Goal: Task Accomplishment & Management: Use online tool/utility

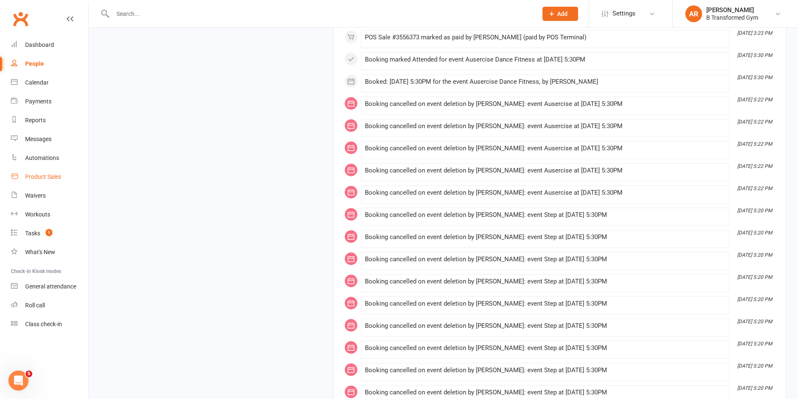
click at [51, 175] on div "Product Sales" at bounding box center [43, 176] width 36 height 7
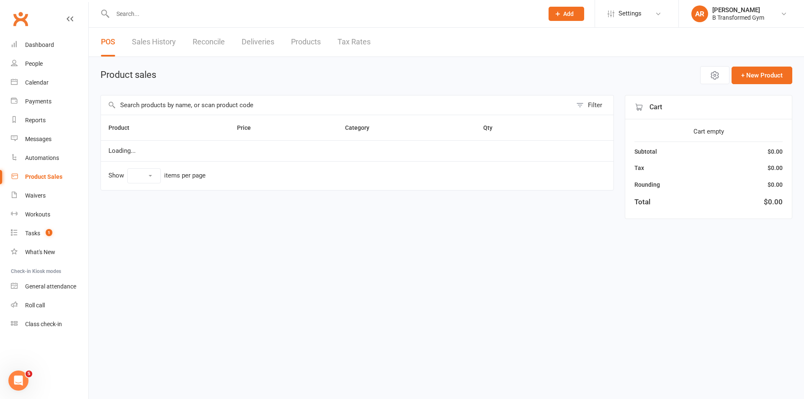
select select "25"
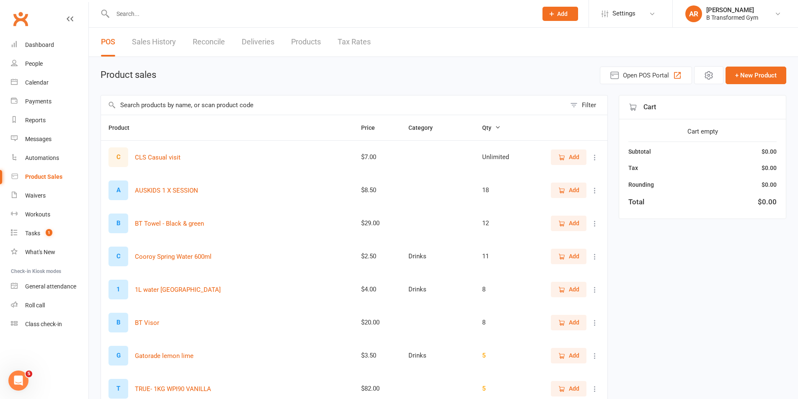
click at [161, 104] on input "text" at bounding box center [333, 104] width 465 height 19
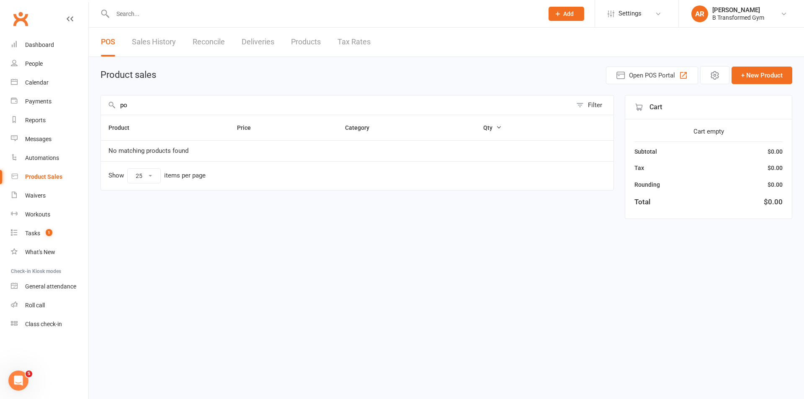
type input "p"
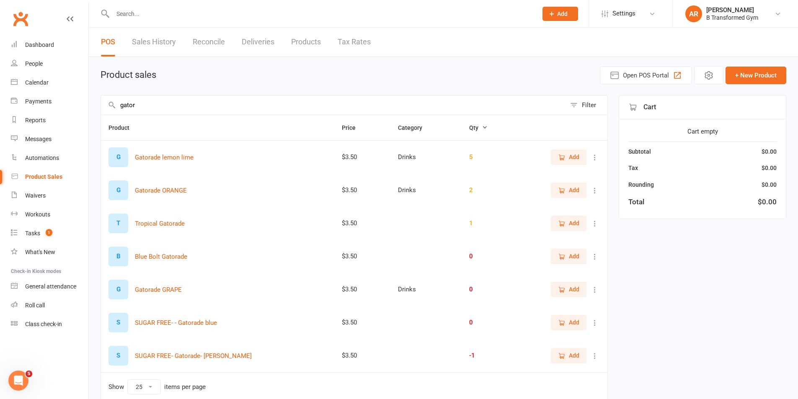
type input "gator"
drag, startPoint x: 563, startPoint y: 190, endPoint x: 636, endPoint y: 231, distance: 84.0
click at [564, 190] on icon "button" at bounding box center [562, 191] width 8 height 8
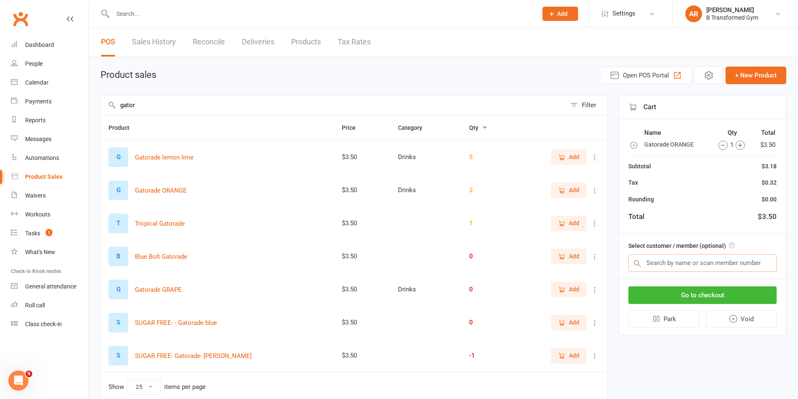
click at [689, 260] on input "text" at bounding box center [702, 263] width 148 height 18
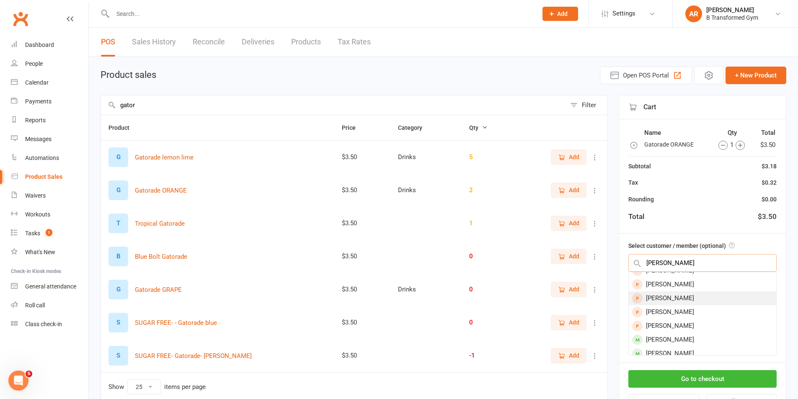
scroll to position [42, 0]
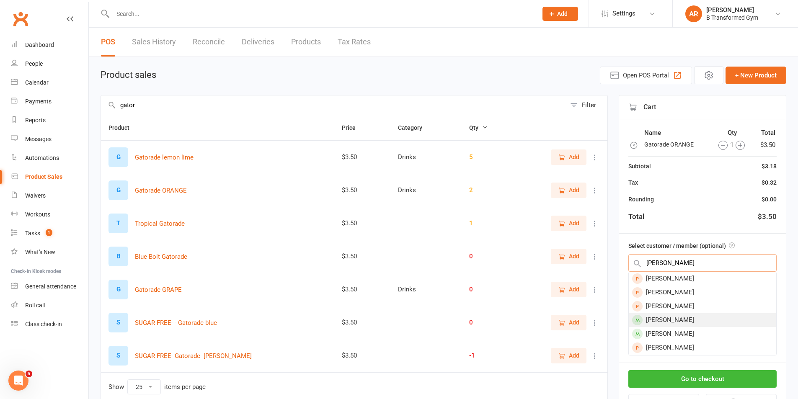
type input "jessica"
click at [707, 319] on div "[PERSON_NAME]" at bounding box center [701, 320] width 147 height 14
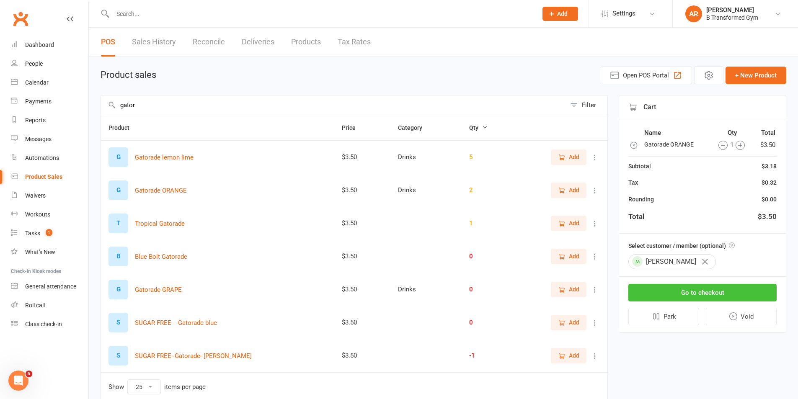
click at [701, 289] on button "Go to checkout" at bounding box center [702, 293] width 148 height 18
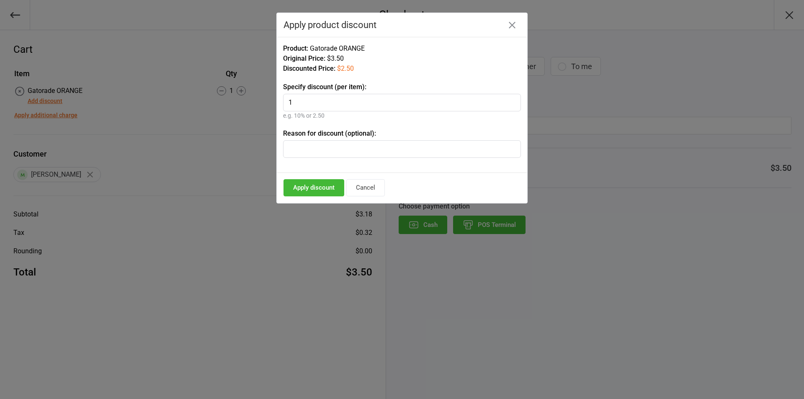
type input "1"
click at [326, 147] on input "text" at bounding box center [402, 149] width 238 height 18
type input "bb date"
click at [315, 183] on button "Apply discount" at bounding box center [313, 187] width 61 height 17
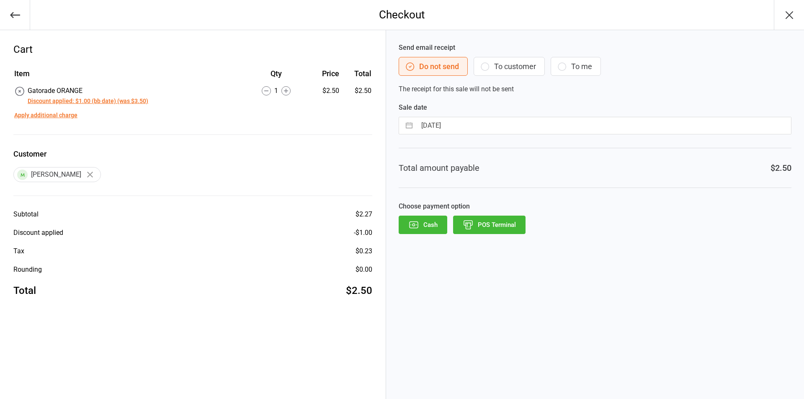
click at [510, 225] on button "POS Terminal" at bounding box center [489, 225] width 72 height 18
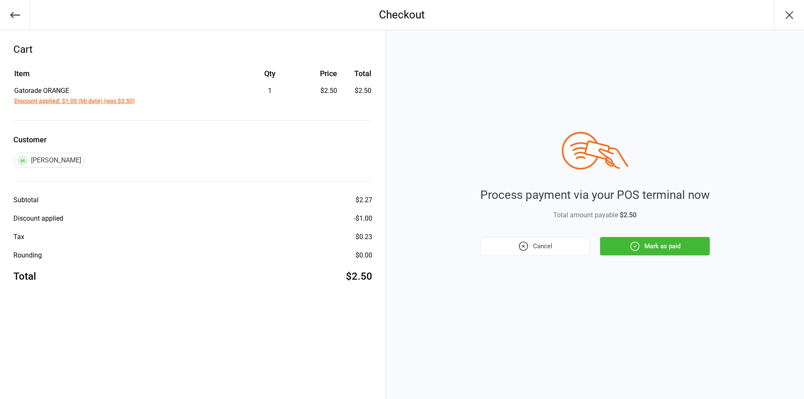
click at [647, 251] on button "Mark as paid" at bounding box center [655, 246] width 110 height 18
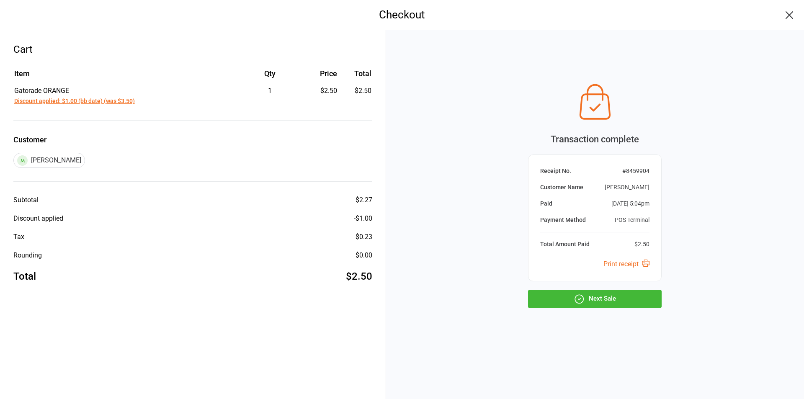
click at [632, 303] on button "Next Sale" at bounding box center [595, 299] width 134 height 18
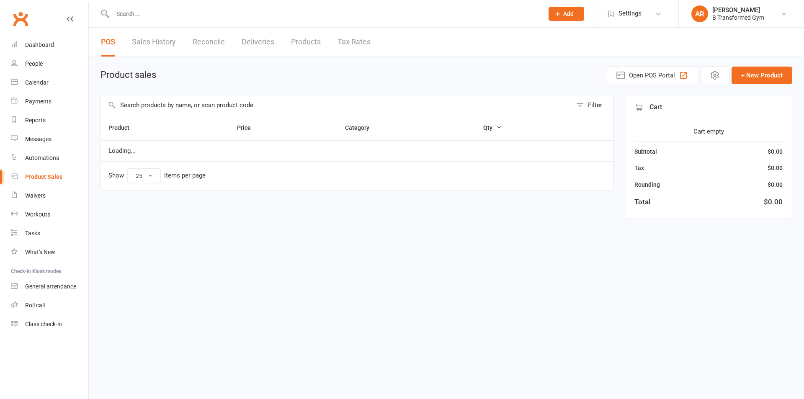
select select "25"
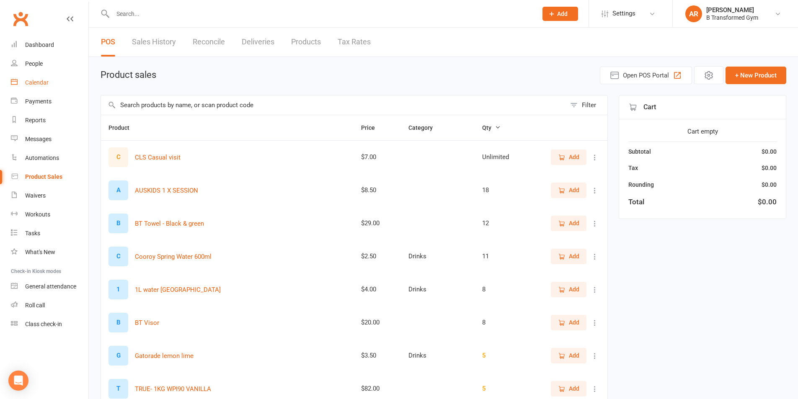
click at [33, 82] on div "Calendar" at bounding box center [36, 82] width 23 height 7
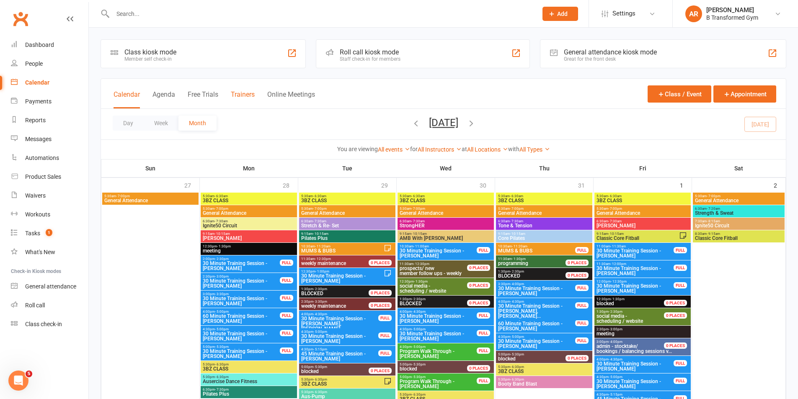
click at [245, 91] on button "Trainers" at bounding box center [243, 99] width 24 height 18
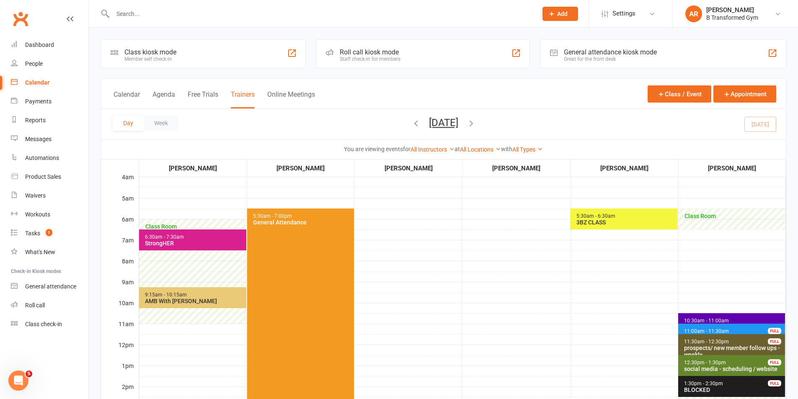
click at [182, 18] on input "text" at bounding box center [320, 14] width 421 height 12
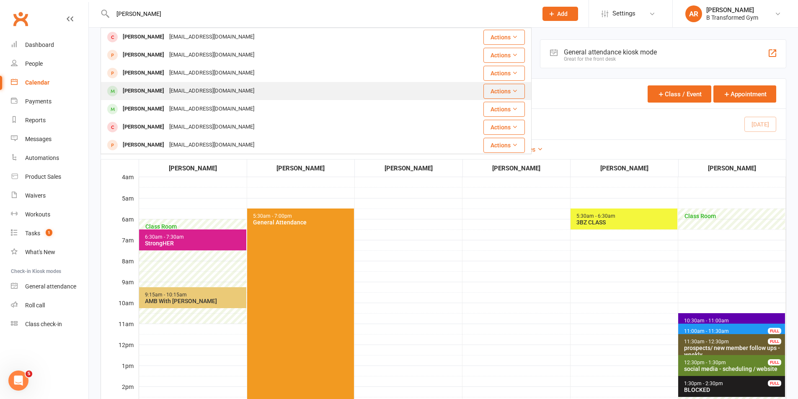
type input "[PERSON_NAME]"
click at [190, 98] on div "[PERSON_NAME] [EMAIL_ADDRESS][DOMAIN_NAME]" at bounding box center [265, 90] width 329 height 17
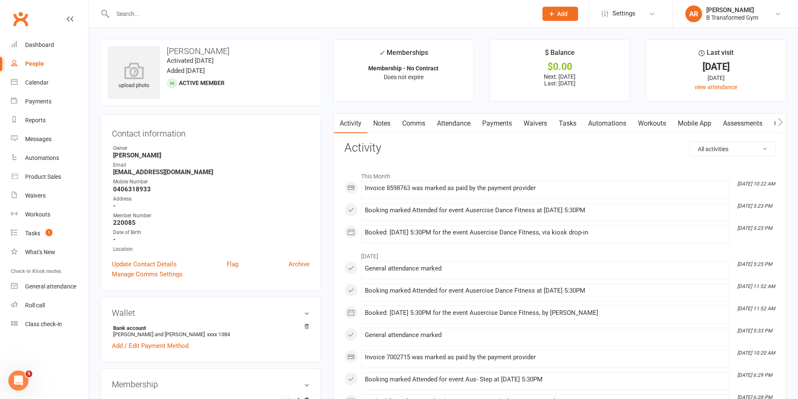
click at [453, 124] on link "Attendance" at bounding box center [453, 123] width 45 height 19
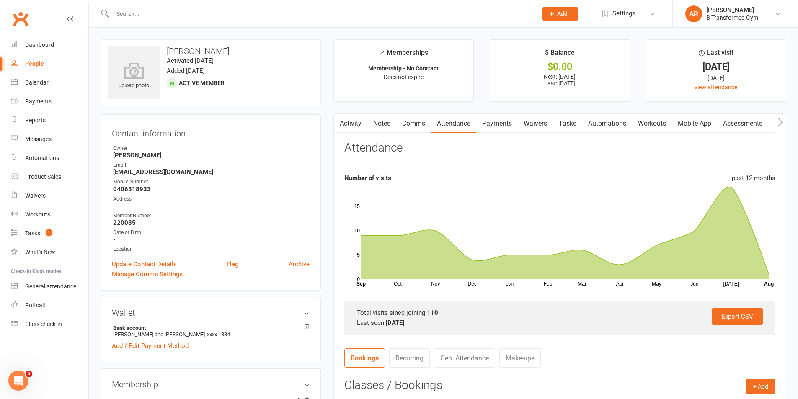
scroll to position [167, 0]
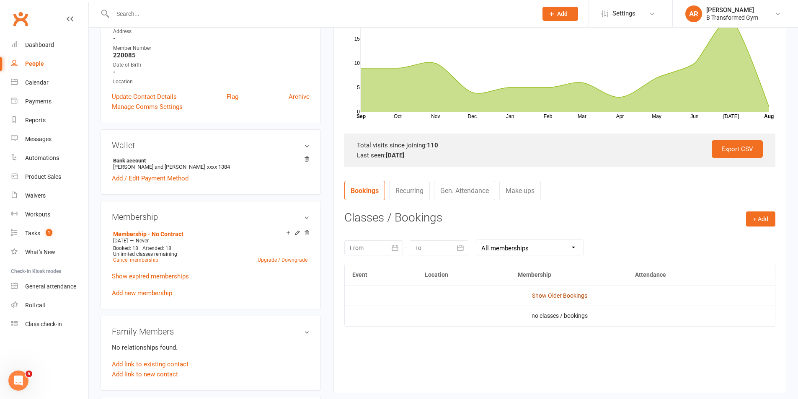
click at [557, 293] on link "Show Older Bookings" at bounding box center [559, 295] width 55 height 7
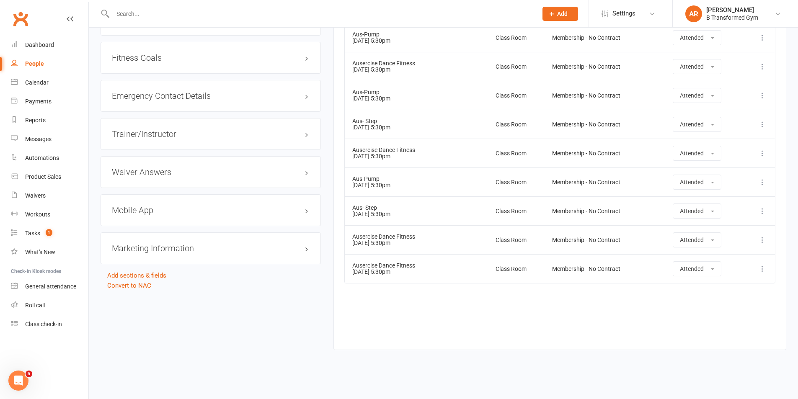
scroll to position [743, 0]
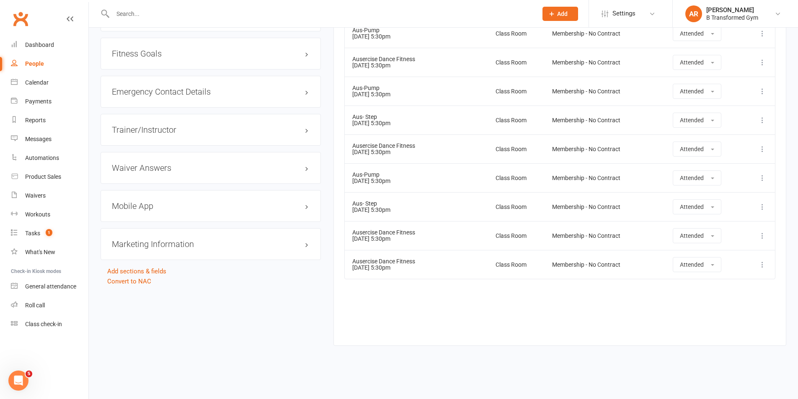
click at [359, 8] on input "text" at bounding box center [320, 14] width 421 height 12
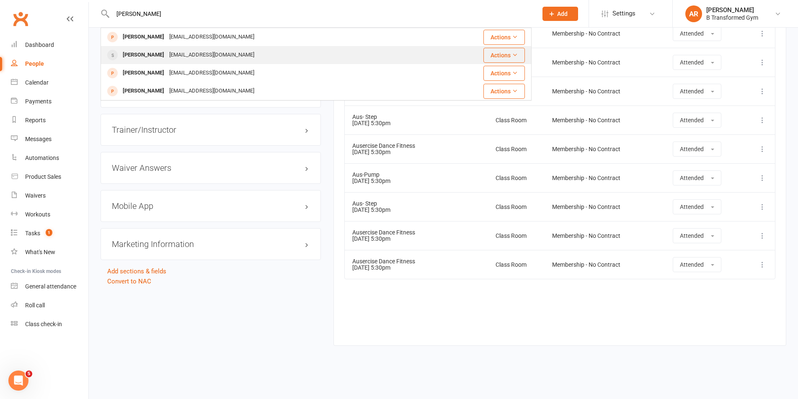
type input "[PERSON_NAME]"
click at [315, 55] on div "[PERSON_NAME] [EMAIL_ADDRESS][DOMAIN_NAME]" at bounding box center [265, 54] width 329 height 17
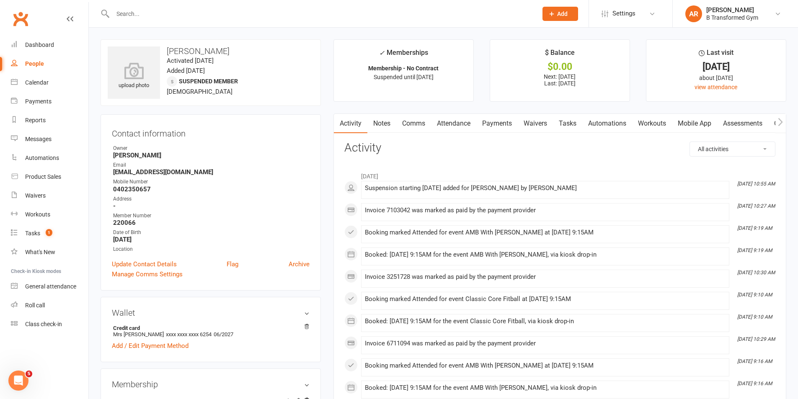
click at [451, 121] on link "Attendance" at bounding box center [453, 123] width 45 height 19
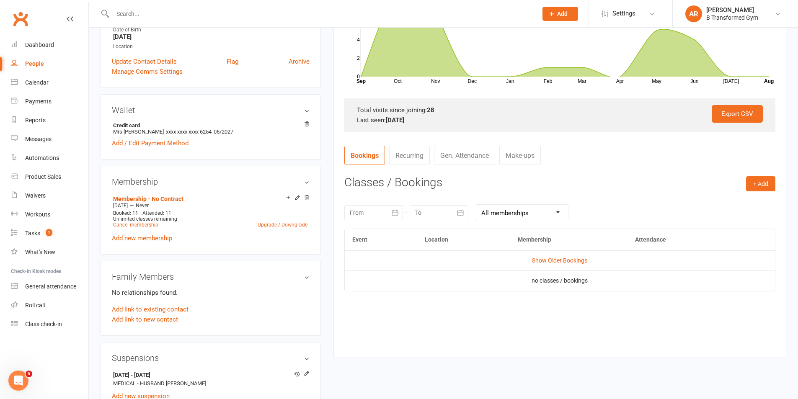
scroll to position [209, 0]
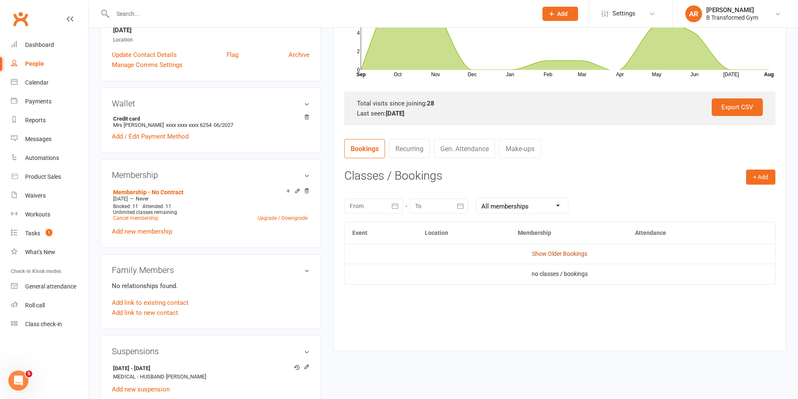
click at [575, 254] on link "Show Older Bookings" at bounding box center [559, 253] width 55 height 7
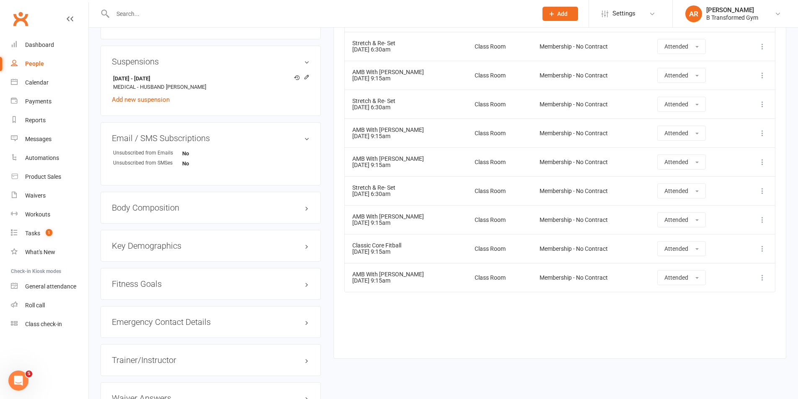
scroll to position [502, 0]
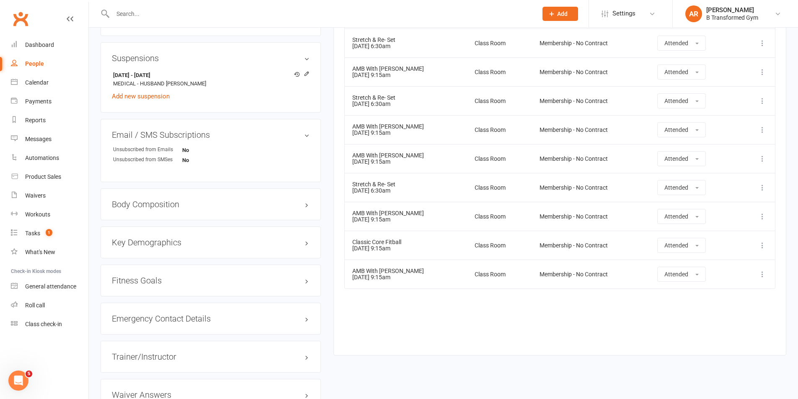
click at [150, 14] on input "text" at bounding box center [320, 14] width 421 height 12
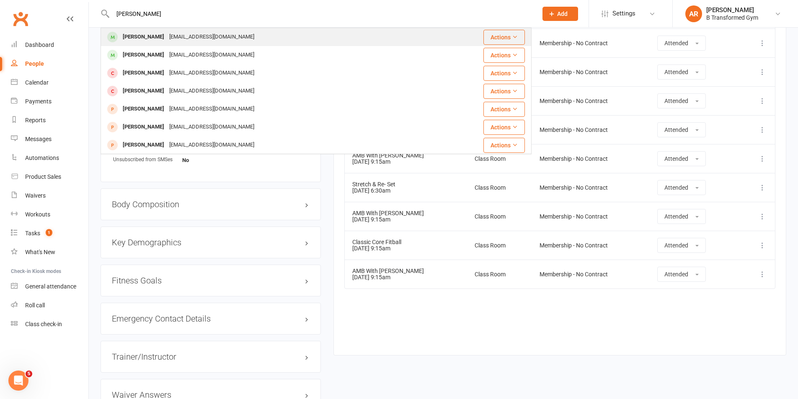
type input "[PERSON_NAME]"
click at [167, 31] on div "[PERSON_NAME] [EMAIL_ADDRESS][DOMAIN_NAME]" at bounding box center [273, 36] width 345 height 17
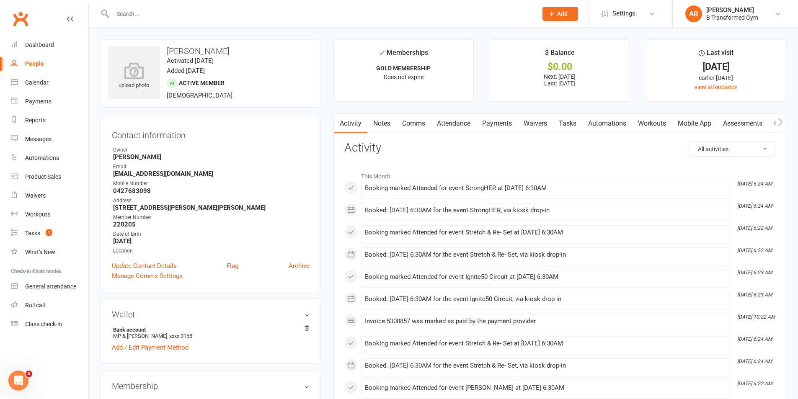
click at [449, 126] on link "Attendance" at bounding box center [453, 123] width 45 height 19
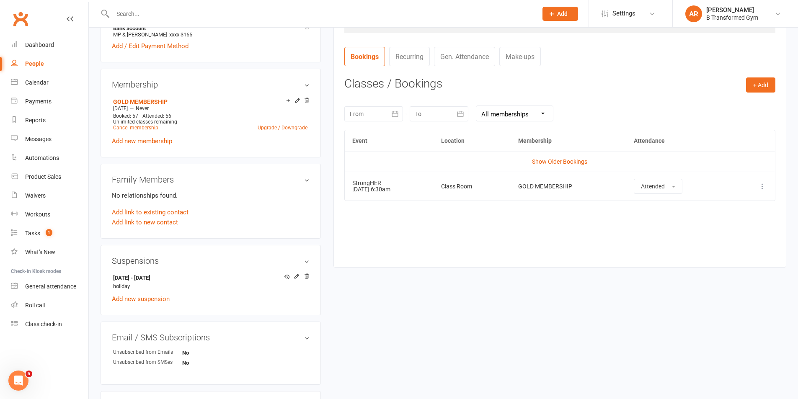
scroll to position [377, 0]
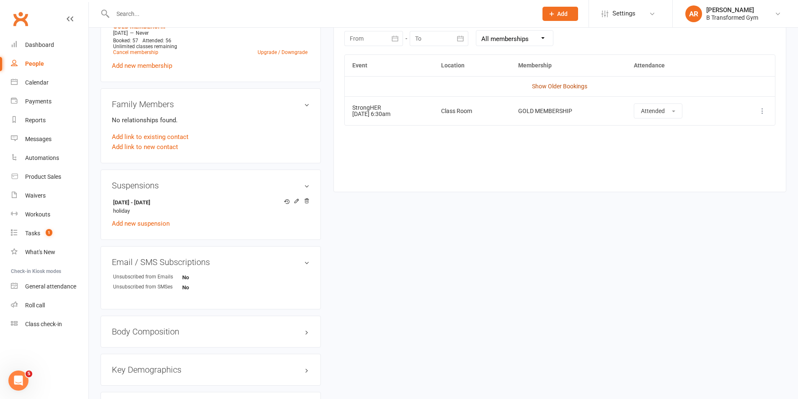
click at [546, 86] on link "Show Older Bookings" at bounding box center [559, 86] width 55 height 7
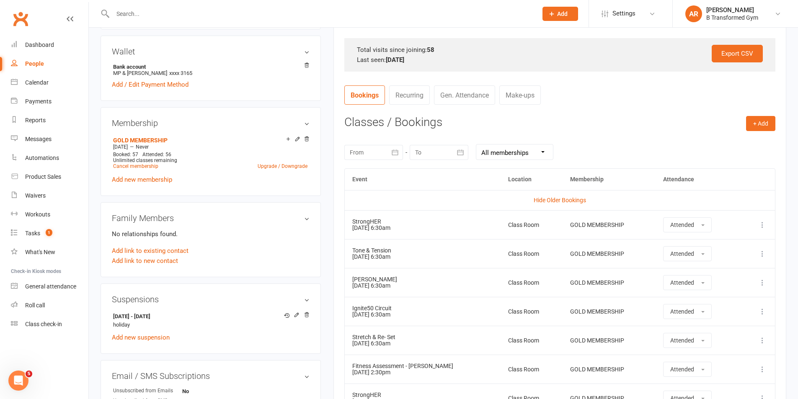
scroll to position [26, 0]
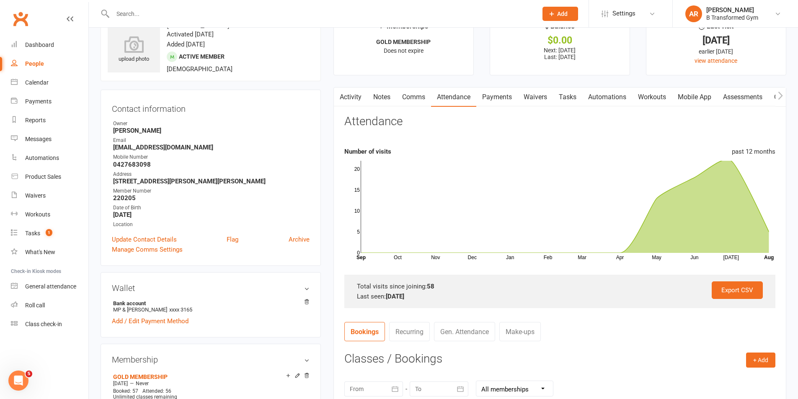
click at [134, 12] on input "text" at bounding box center [320, 14] width 421 height 12
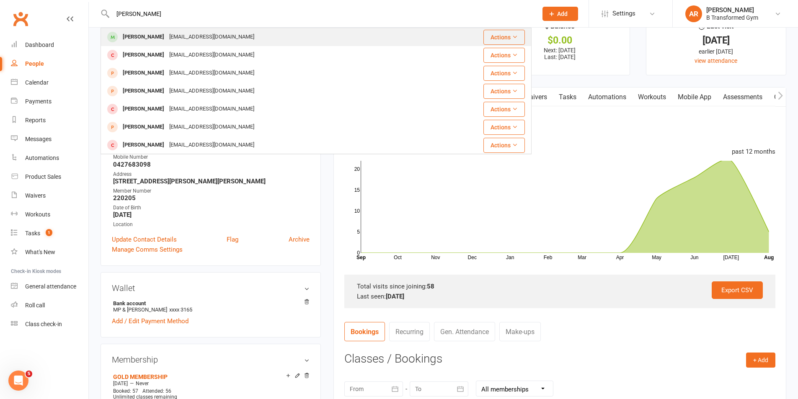
type input "[PERSON_NAME]"
click at [152, 37] on div "[PERSON_NAME]" at bounding box center [143, 37] width 46 height 12
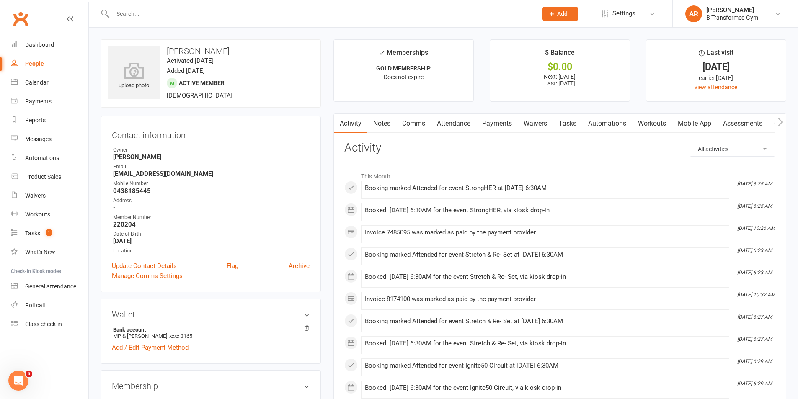
click at [460, 121] on link "Attendance" at bounding box center [453, 123] width 45 height 19
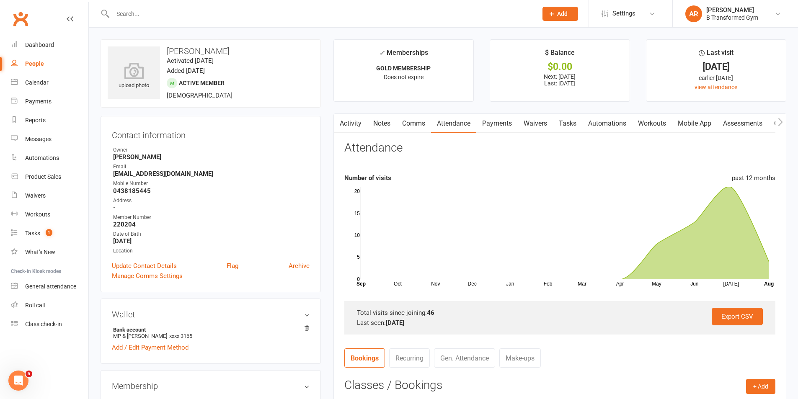
click at [133, 13] on input "text" at bounding box center [320, 14] width 421 height 12
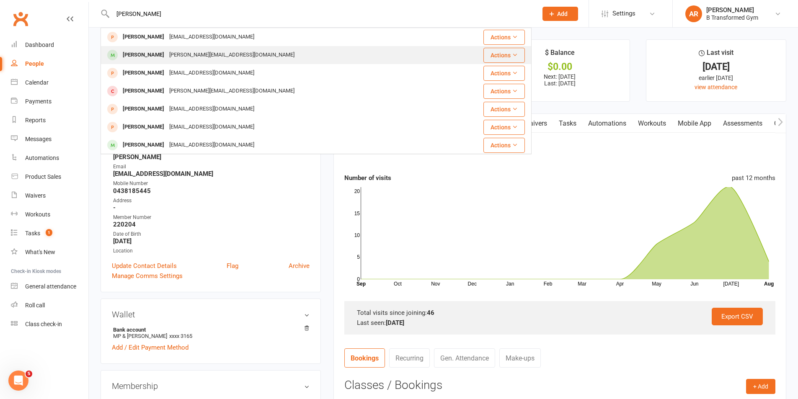
type input "[PERSON_NAME]"
click at [162, 48] on div "[PERSON_NAME] [PERSON_NAME][EMAIL_ADDRESS][DOMAIN_NAME]" at bounding box center [273, 54] width 345 height 17
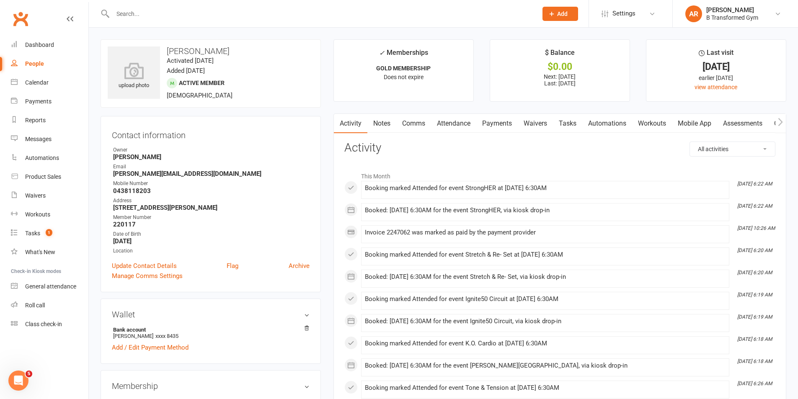
click at [455, 124] on link "Attendance" at bounding box center [453, 123] width 45 height 19
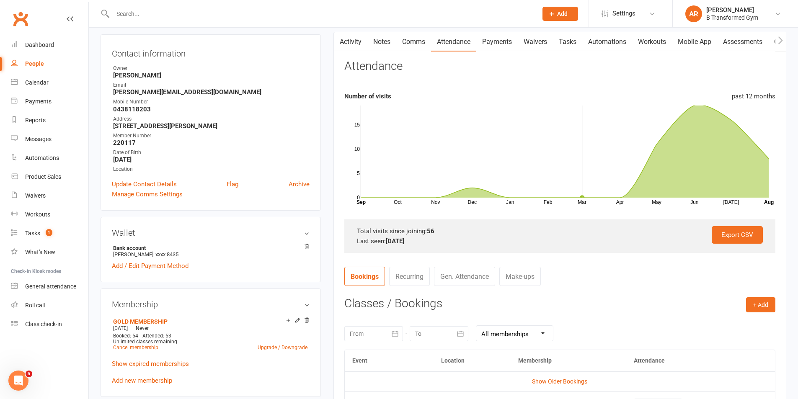
scroll to position [126, 0]
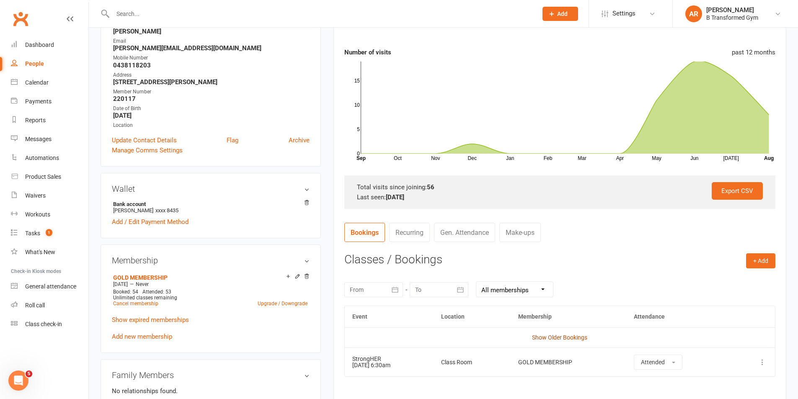
click at [570, 335] on link "Show Older Bookings" at bounding box center [559, 337] width 55 height 7
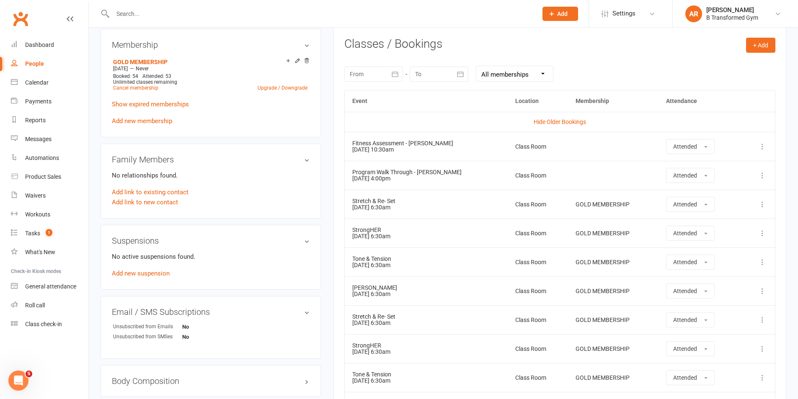
scroll to position [377, 0]
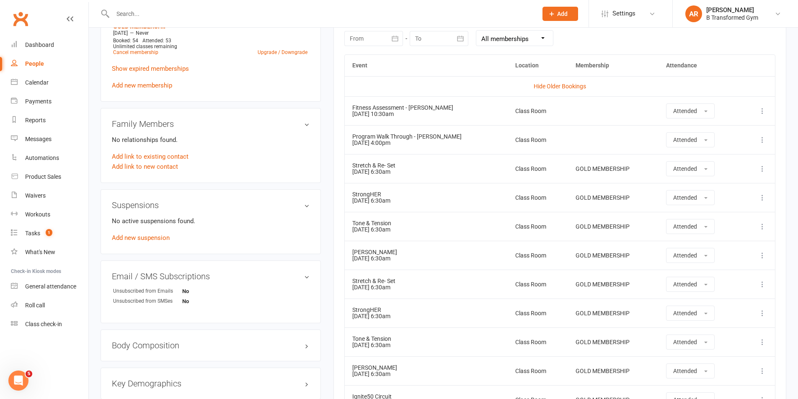
click at [497, 170] on td "Stretch & Re- Set [DATE] 6:30am" at bounding box center [426, 168] width 163 height 29
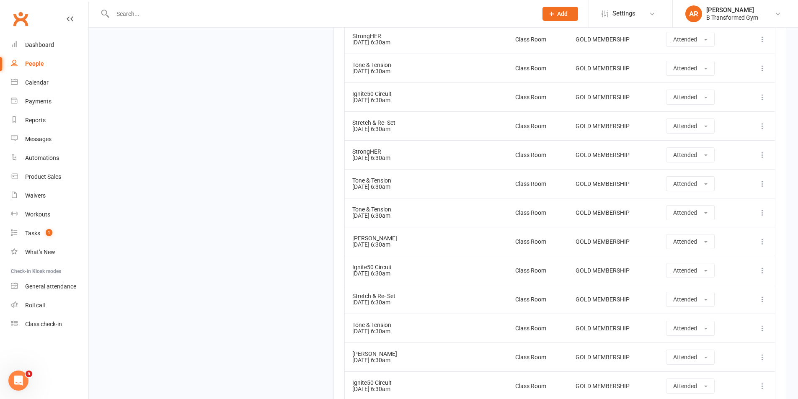
scroll to position [1675, 0]
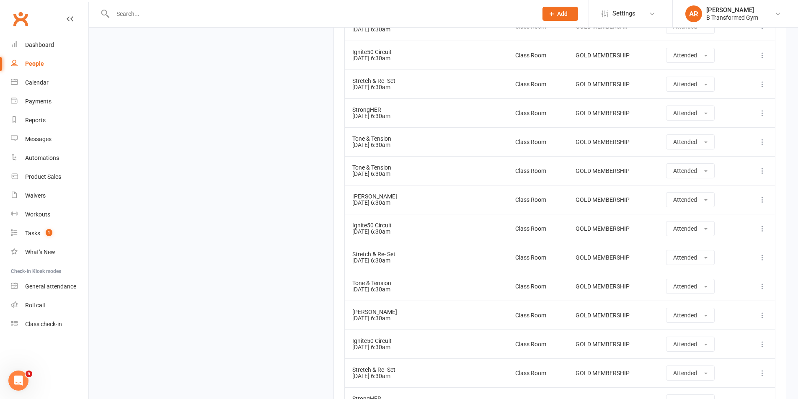
click at [409, 391] on td "StrongHER [DATE] 6:30am" at bounding box center [426, 401] width 163 height 29
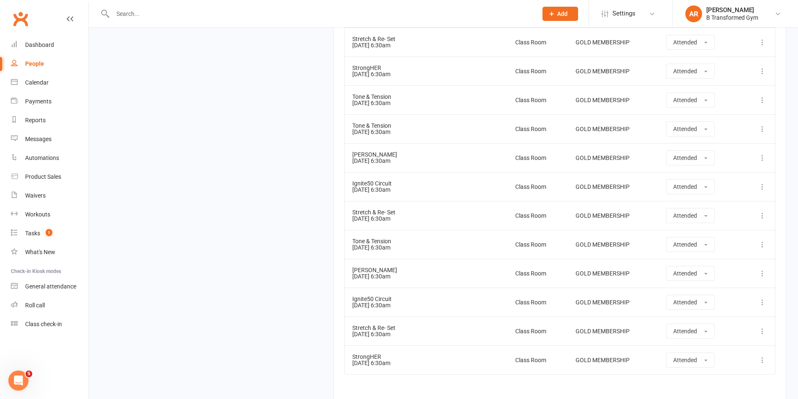
scroll to position [1800, 0]
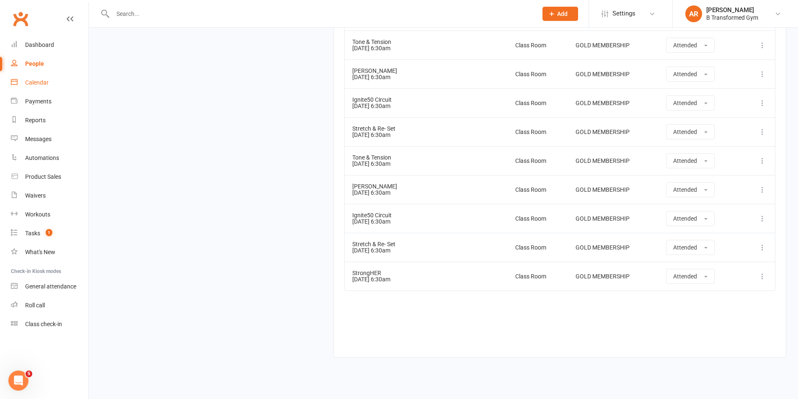
click at [40, 82] on div "Calendar" at bounding box center [36, 82] width 23 height 7
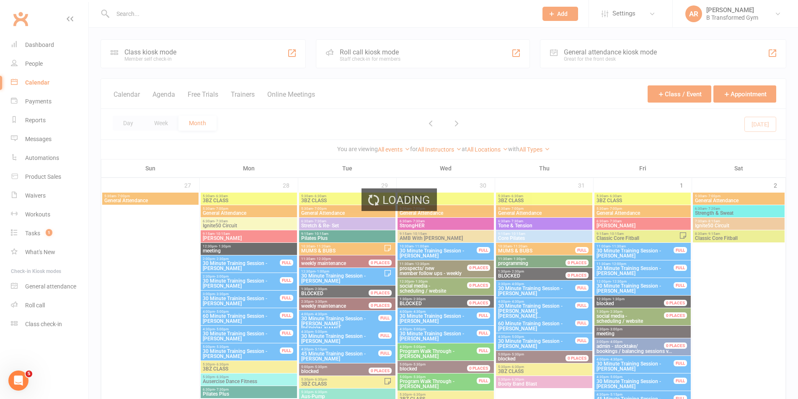
click at [246, 94] on div "Loading" at bounding box center [399, 199] width 798 height 399
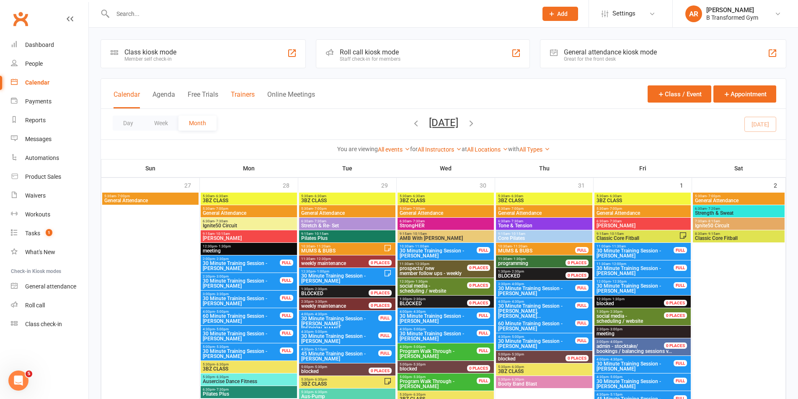
click at [247, 93] on button "Trainers" at bounding box center [243, 99] width 24 height 18
